Goal: Find specific page/section: Find specific page/section

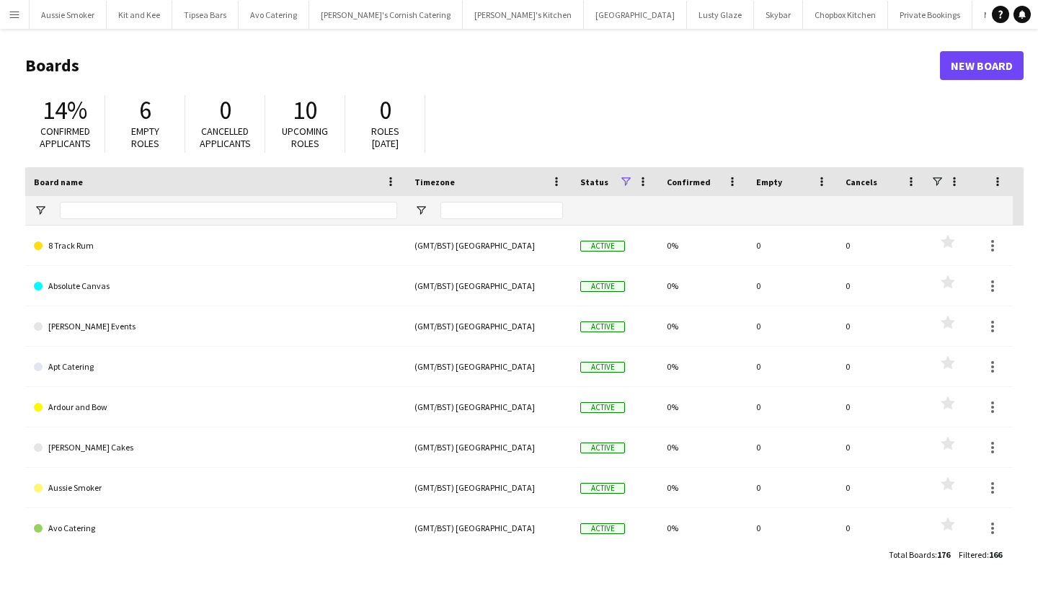
click at [14, 12] on app-icon "Menu" at bounding box center [15, 15] width 12 height 12
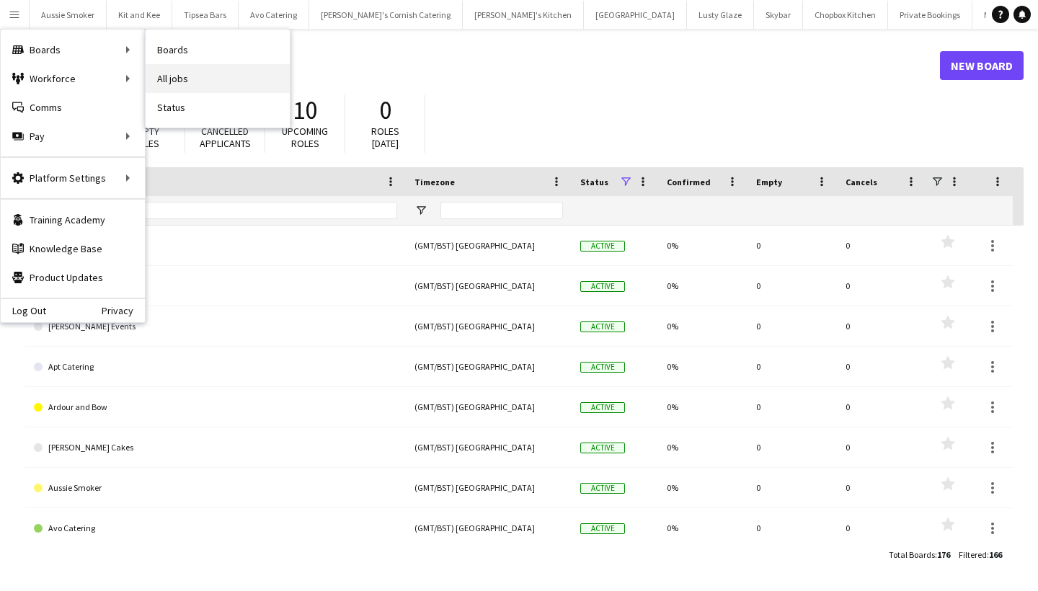
click at [245, 89] on link "All jobs" at bounding box center [218, 78] width 144 height 29
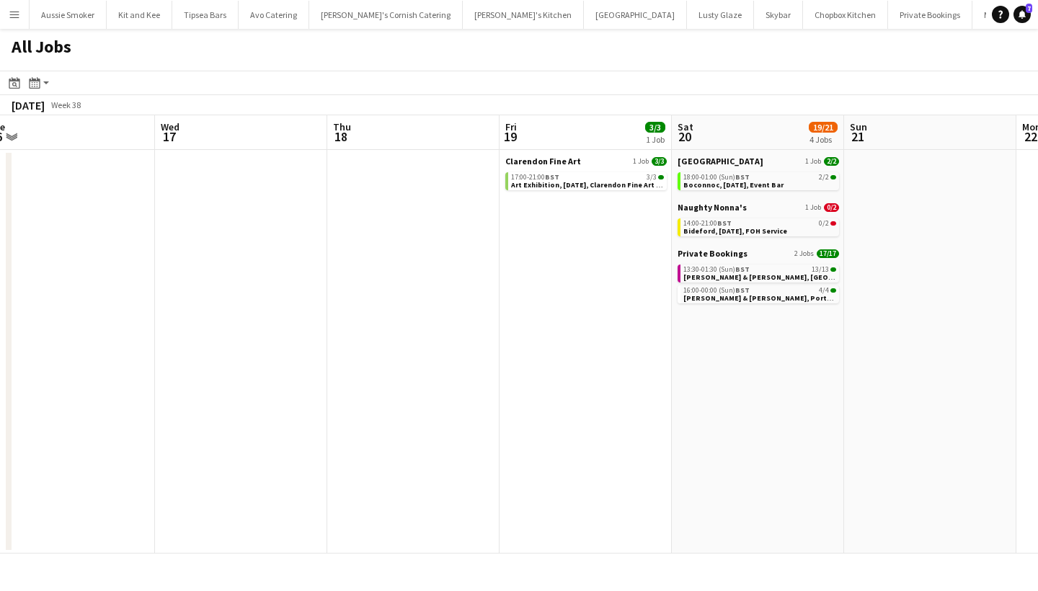
scroll to position [0, 713]
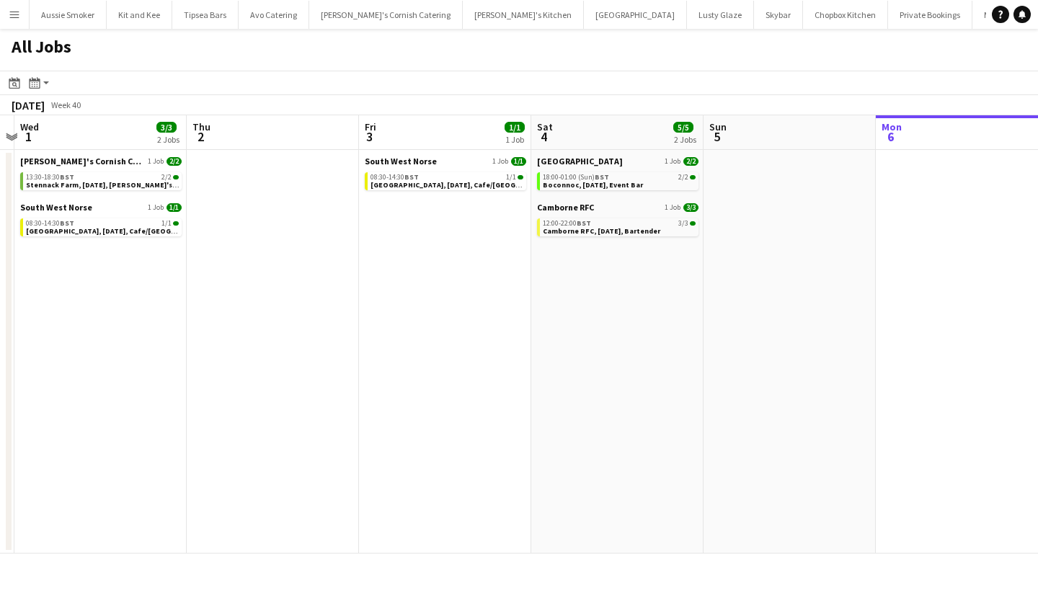
scroll to position [0, 329]
click at [14, 21] on button "Menu" at bounding box center [14, 14] width 29 height 29
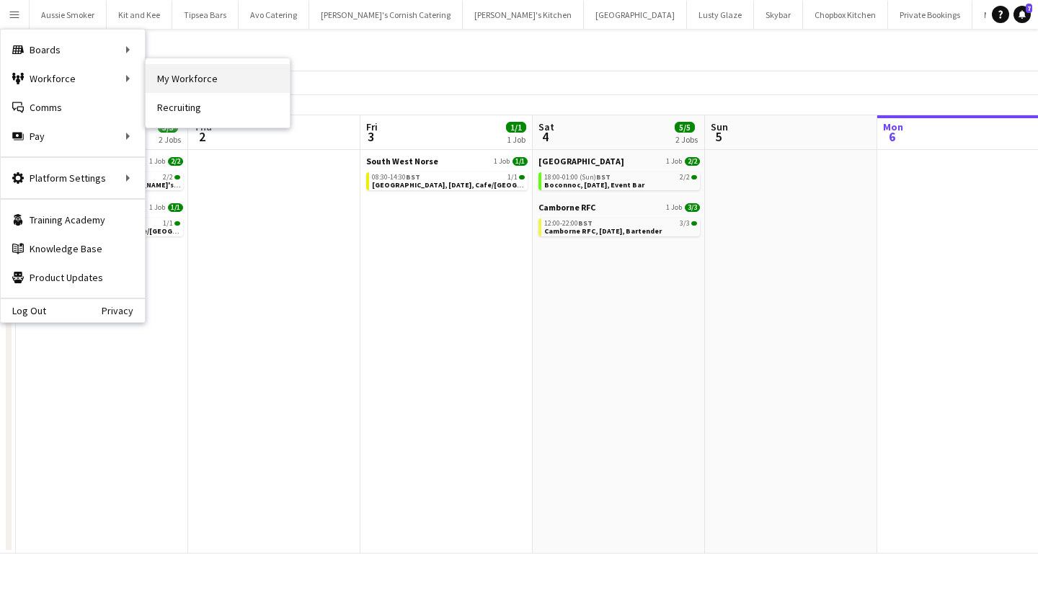
click at [209, 72] on link "My Workforce" at bounding box center [218, 78] width 144 height 29
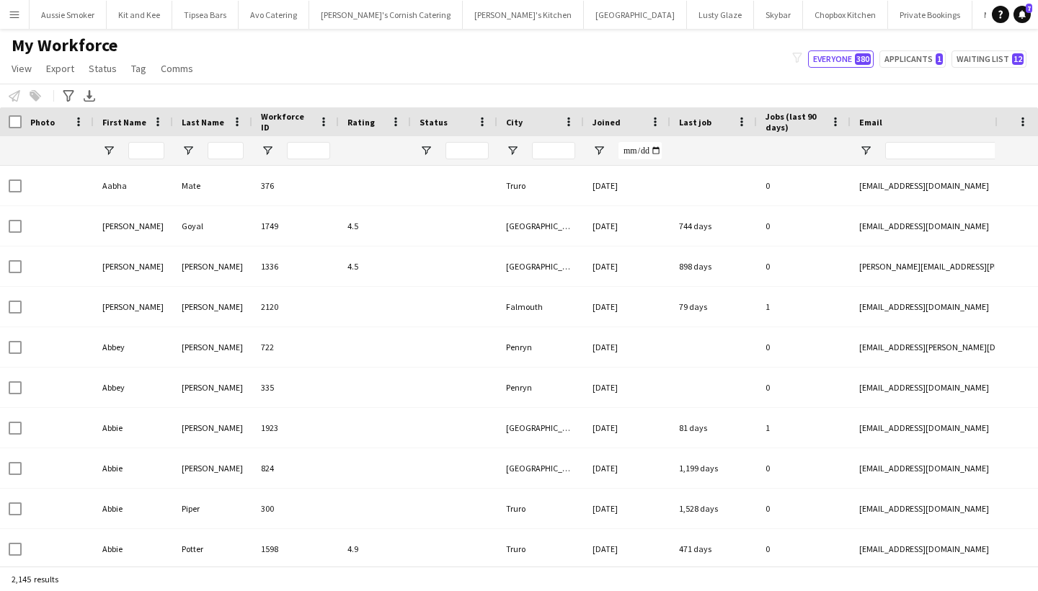
type input "******"
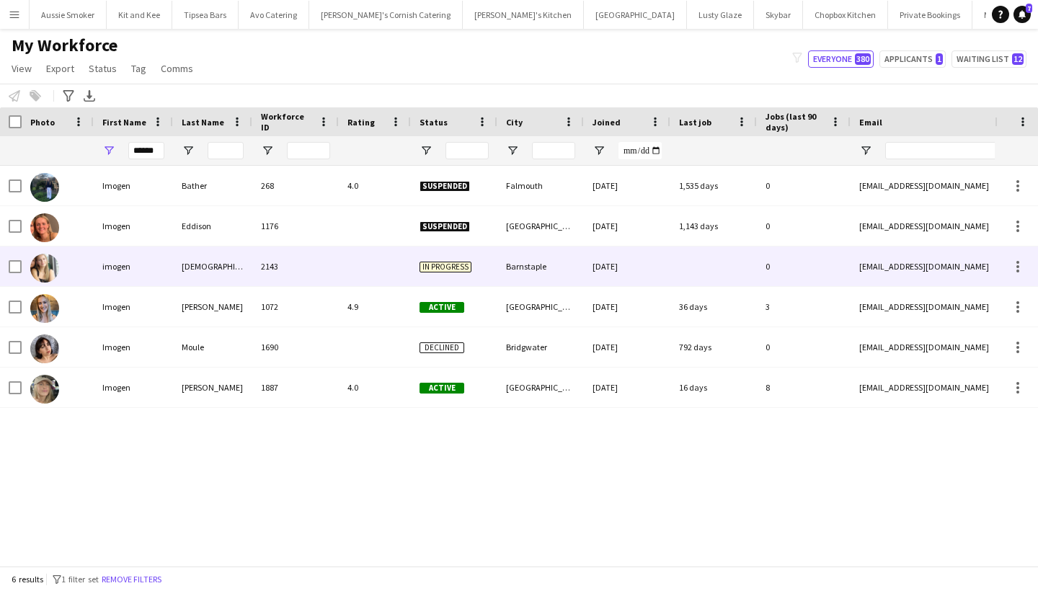
click at [175, 269] on div "[DEMOGRAPHIC_DATA]" at bounding box center [212, 266] width 79 height 40
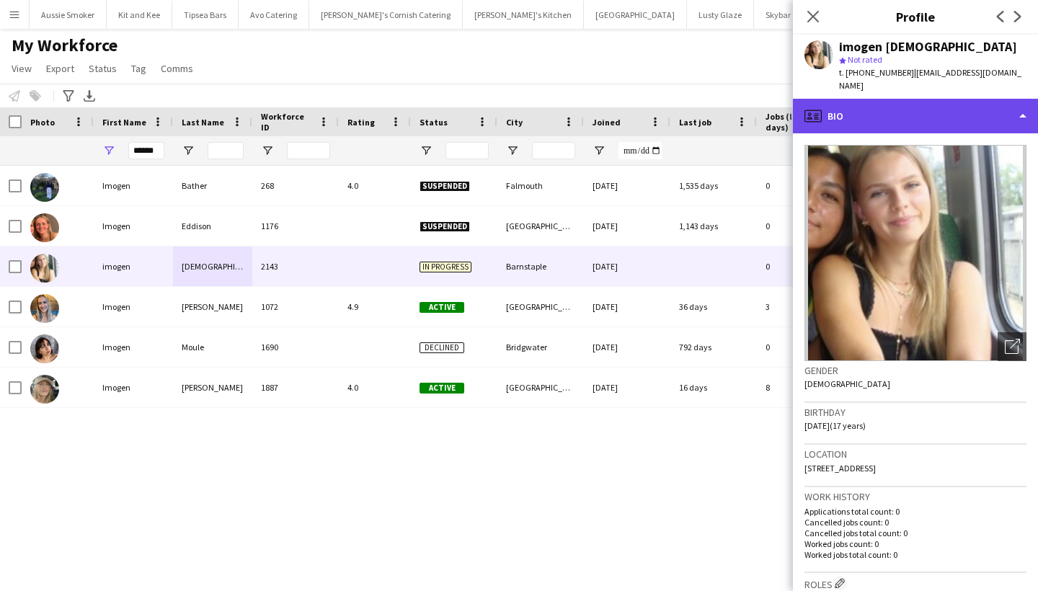
click at [927, 99] on div "profile Bio" at bounding box center [915, 116] width 245 height 35
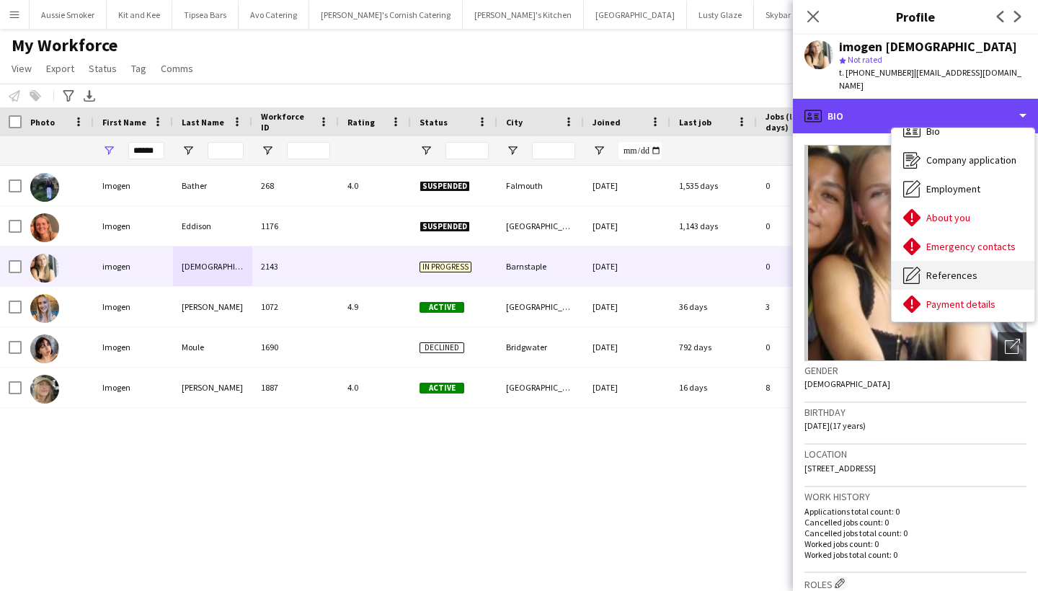
scroll to position [18, 0]
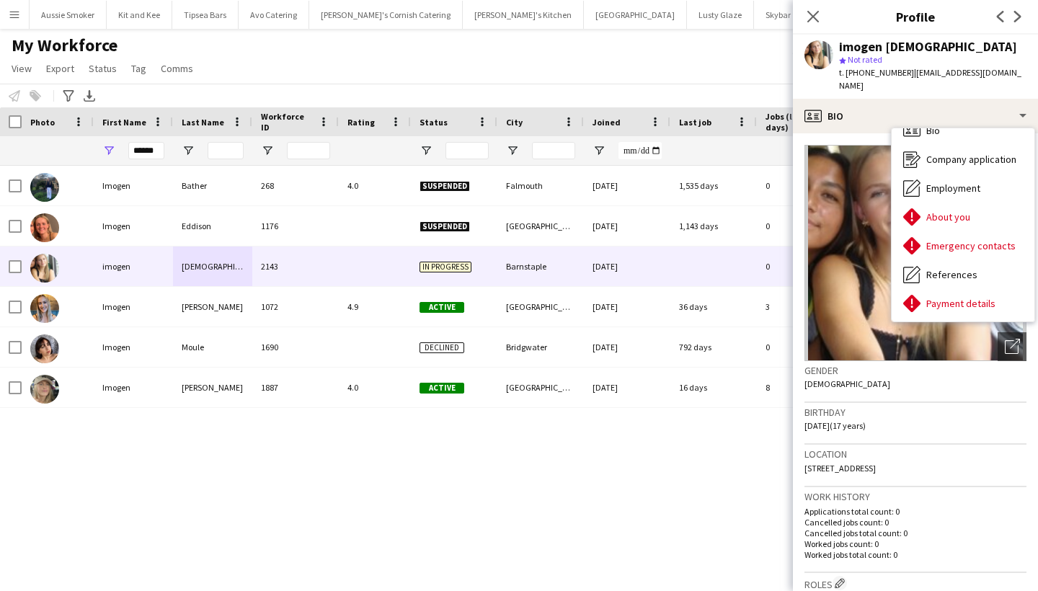
click at [19, 10] on app-icon "Menu" at bounding box center [15, 15] width 12 height 12
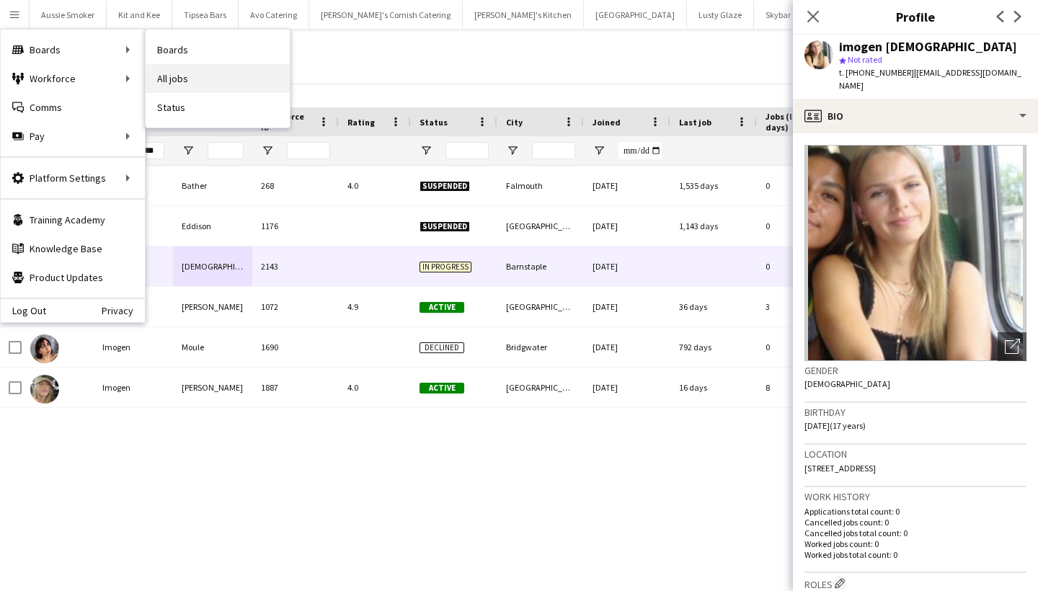
click at [193, 74] on link "All jobs" at bounding box center [218, 78] width 144 height 29
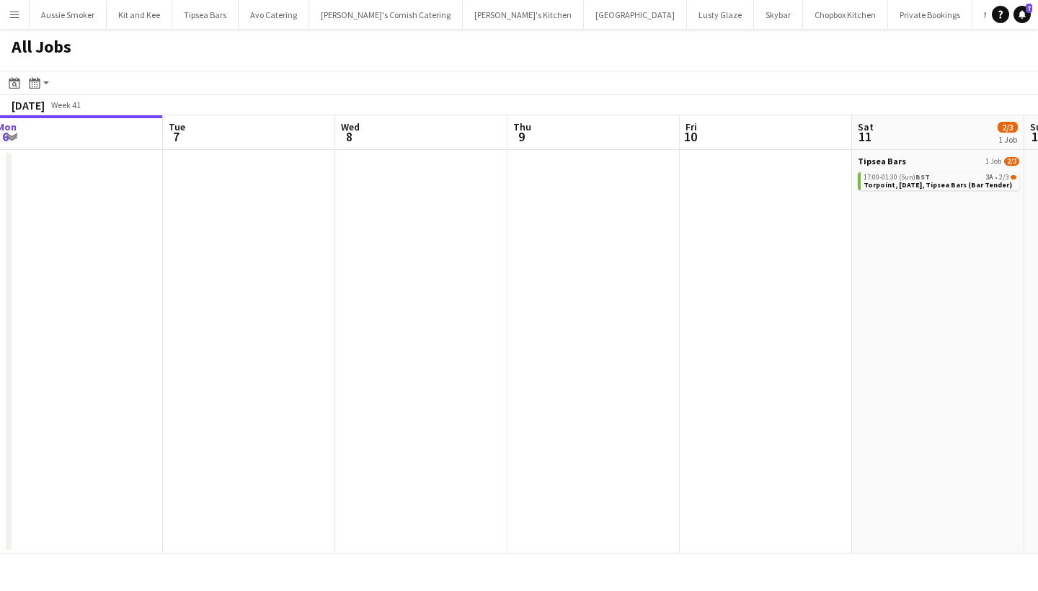
scroll to position [0, 531]
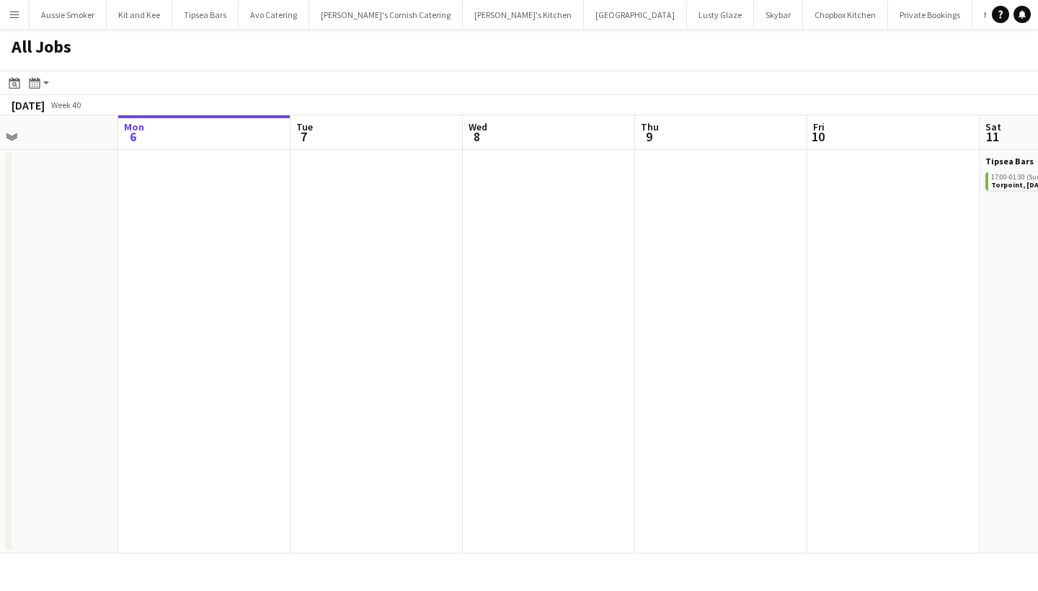
scroll to position [0, 402]
